Goal: Information Seeking & Learning: Learn about a topic

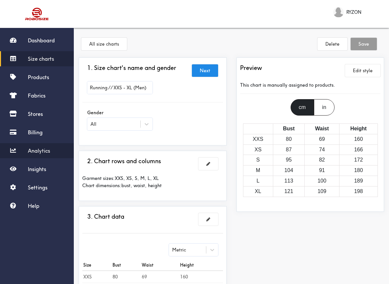
click at [49, 150] on span "Analytics" at bounding box center [39, 150] width 22 height 7
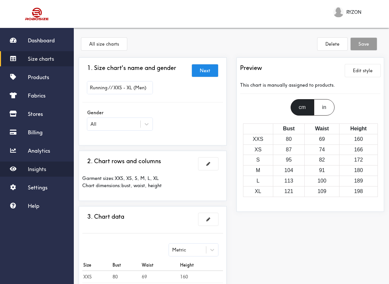
click at [35, 170] on span "Insights" at bounding box center [37, 169] width 18 height 7
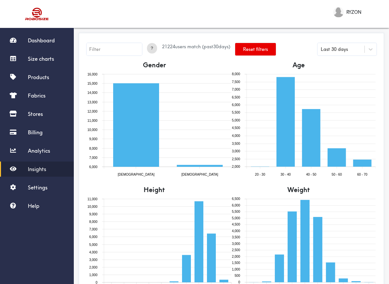
click at [116, 51] on input "text" at bounding box center [114, 49] width 55 height 12
type input "gender=male"
click at [253, 50] on button "Reset filters" at bounding box center [255, 49] width 41 height 12
click at [152, 48] on span "?" at bounding box center [152, 48] width 10 height 7
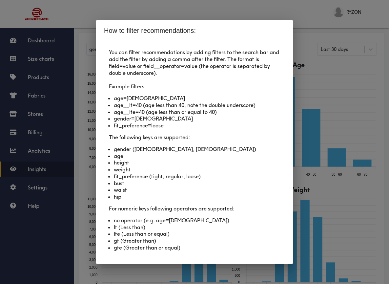
click at [105, 49] on div "You can filter recommendations by adding filters to the search bar and add the …" at bounding box center [194, 152] width 197 height 223
click at [92, 51] on div "How to filter recommendations: You can filter recommendations by adding filters…" at bounding box center [194, 142] width 389 height 284
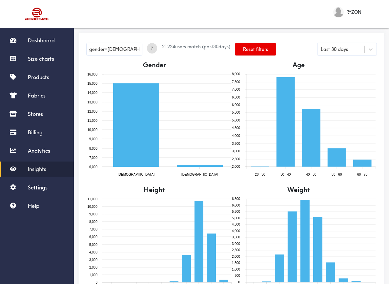
click at [119, 51] on input "gender=male" at bounding box center [114, 49] width 55 height 12
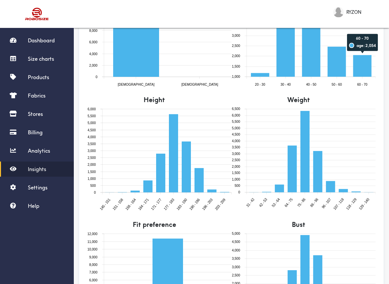
scroll to position [111, 0]
